Goal: Find contact information: Find contact information

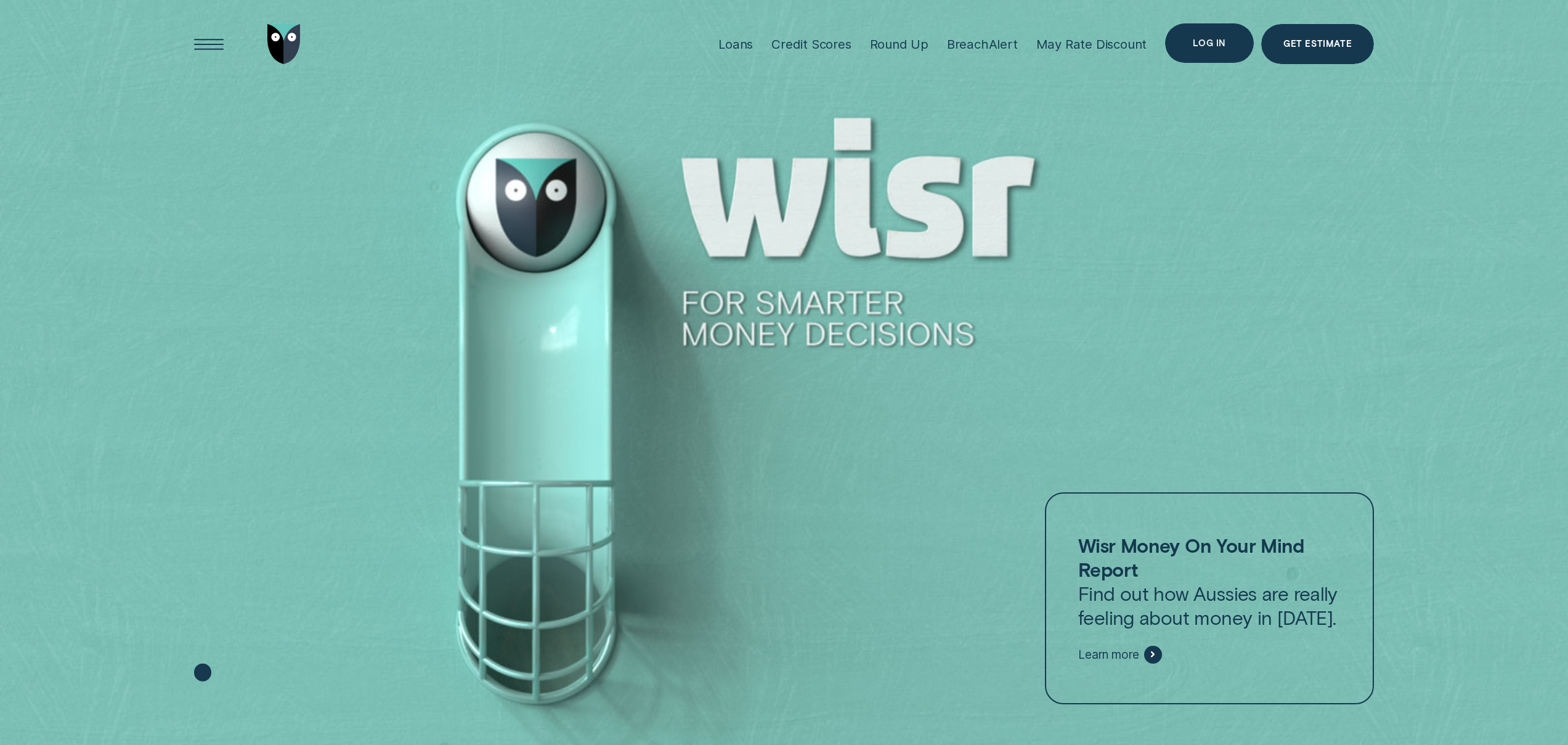
click at [1220, 33] on div "Log in" at bounding box center [1210, 43] width 89 height 40
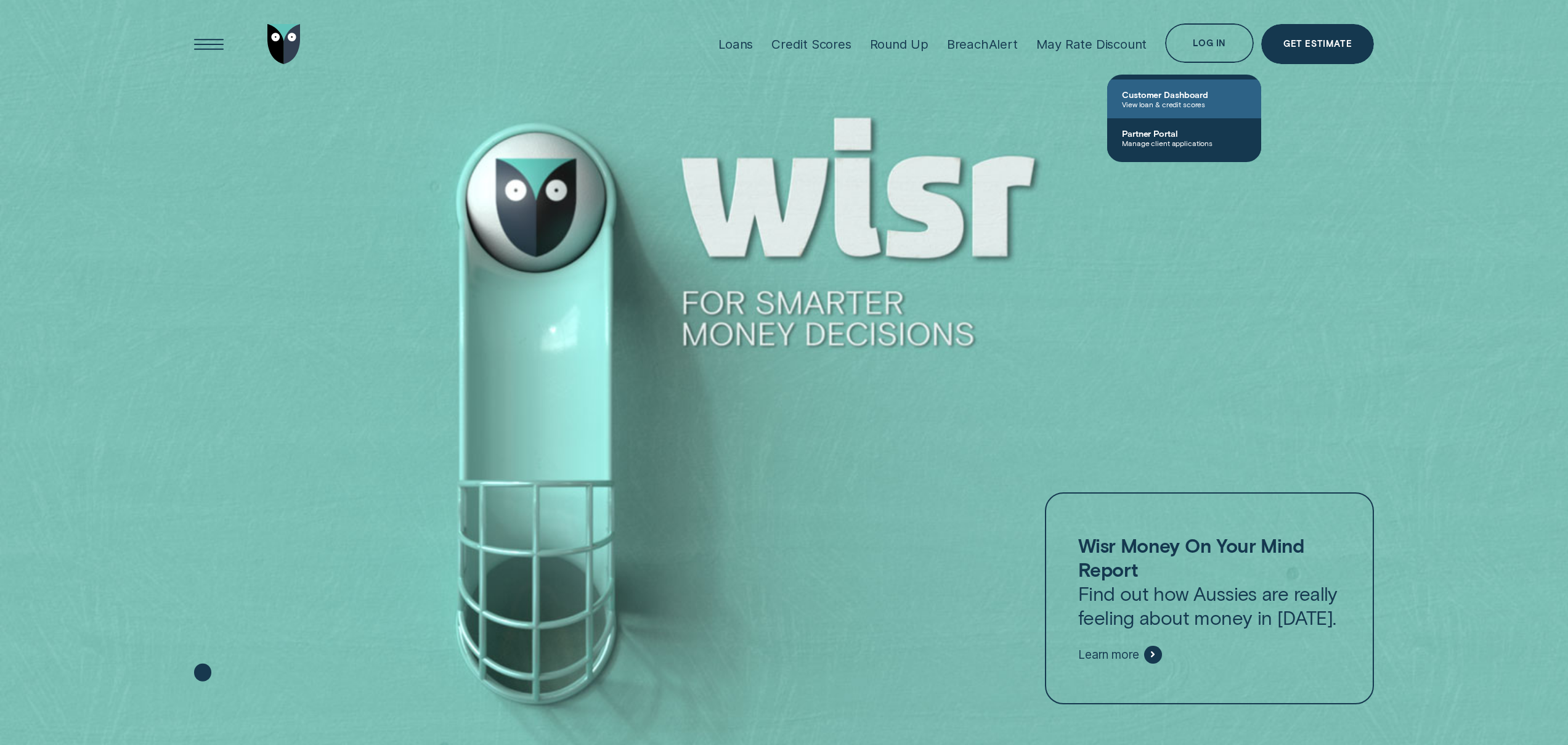
click at [1175, 98] on span "Customer Dashboard" at bounding box center [1184, 94] width 125 height 11
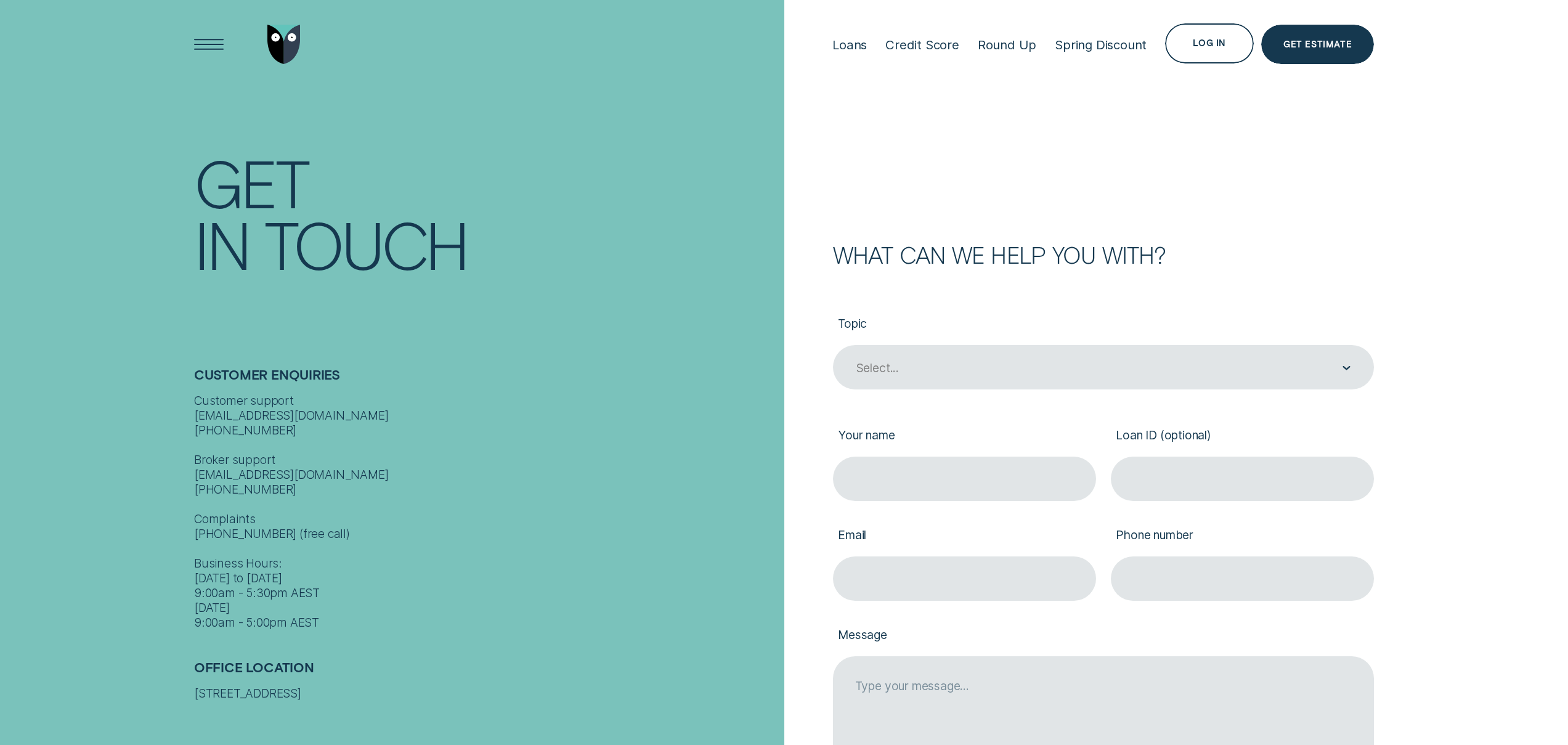
scroll to position [101, 0]
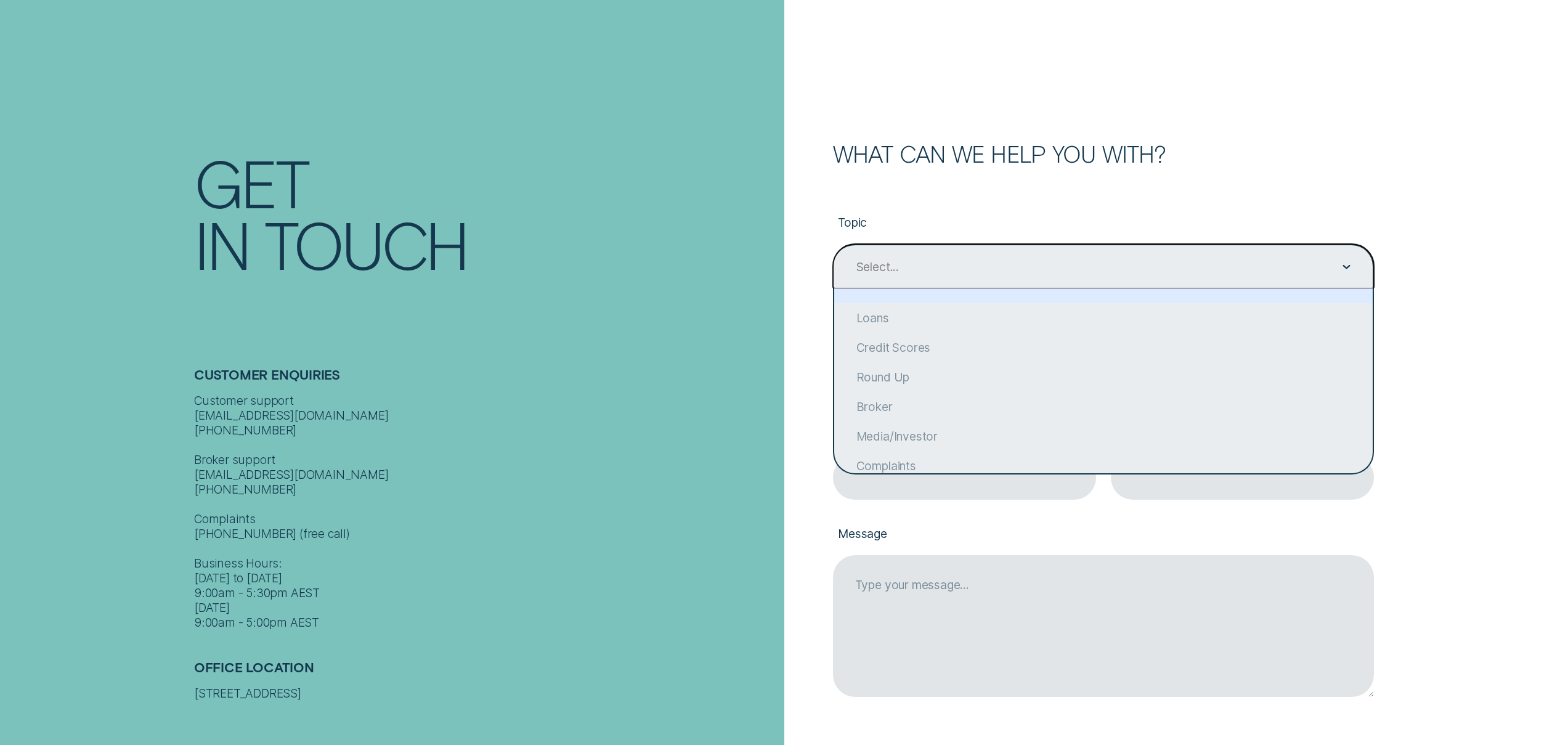
click at [980, 263] on div "Select..." at bounding box center [1103, 266] width 495 height 16
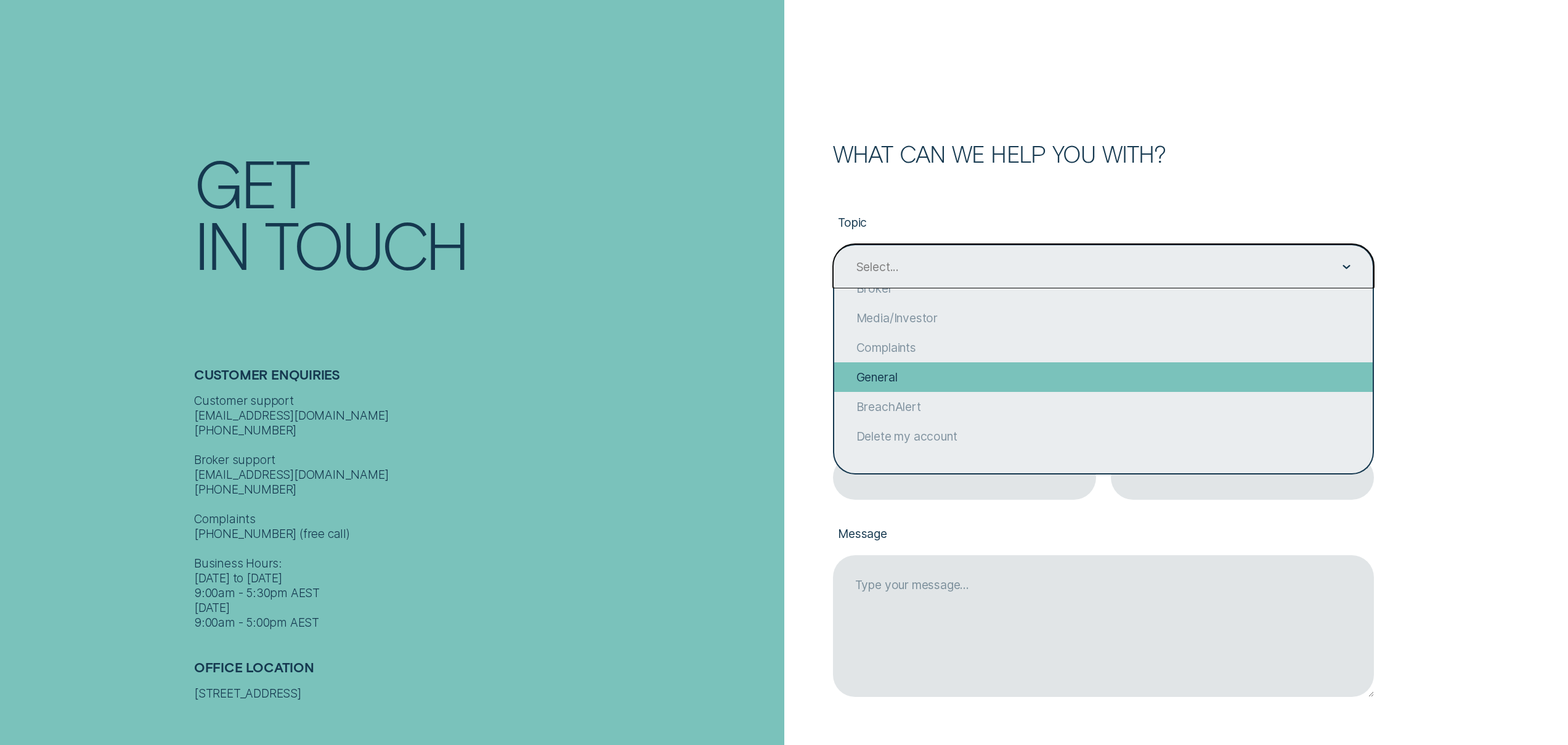
scroll to position [0, 0]
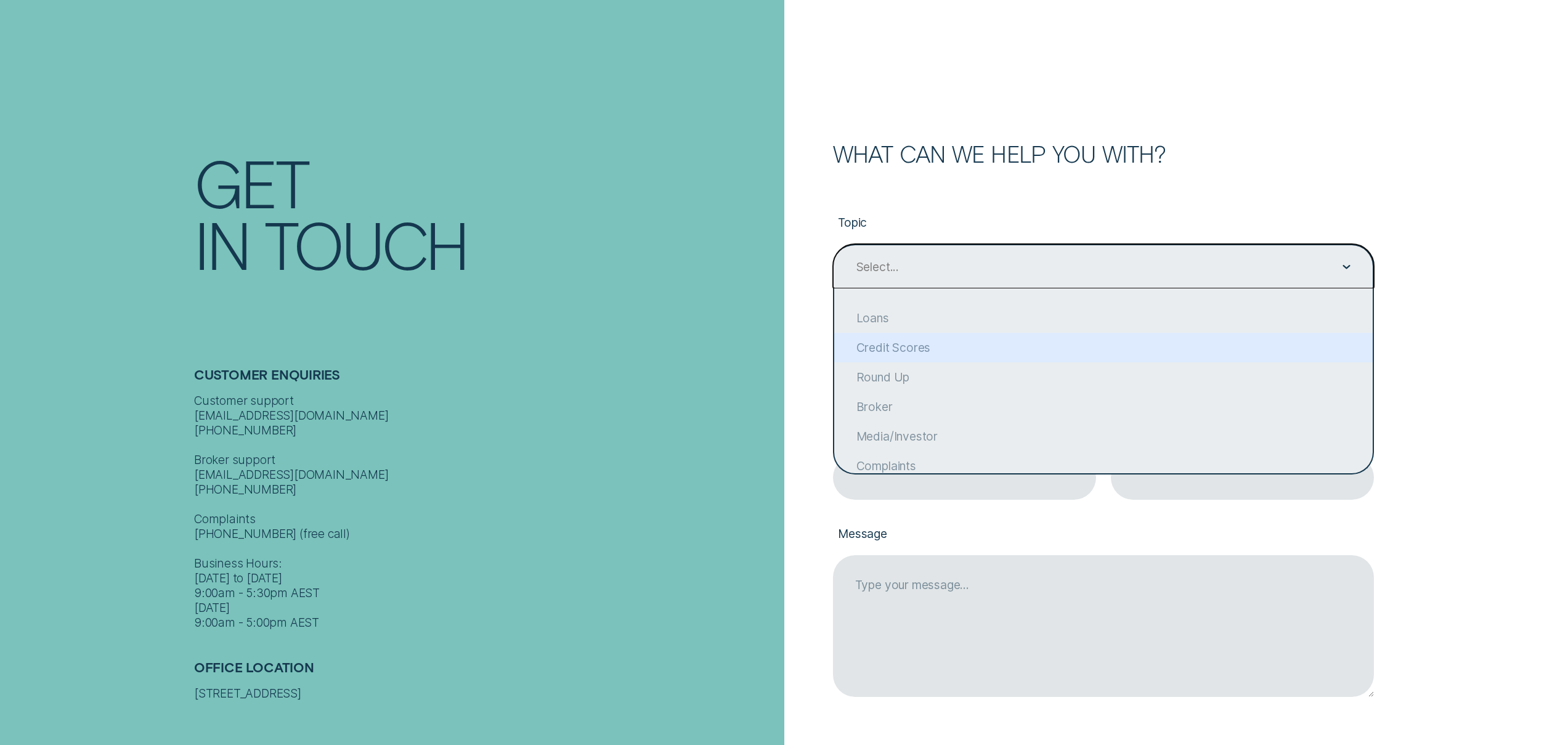
click at [743, 345] on div "Customer Enquiries Customer support contact@wisr.com.au 1300 992 007 Broker sup…" at bounding box center [485, 483] width 583 height 293
